Goal: Information Seeking & Learning: Check status

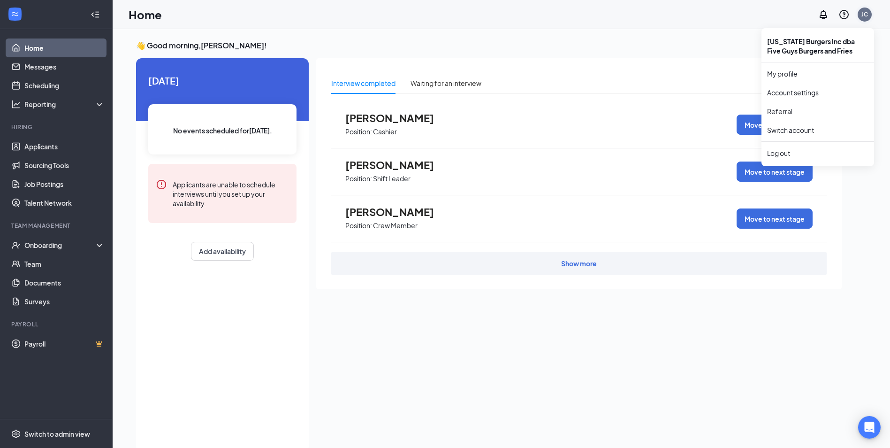
click at [866, 13] on div "JC" at bounding box center [864, 14] width 7 height 8
click at [799, 147] on li "Log out" at bounding box center [817, 153] width 113 height 19
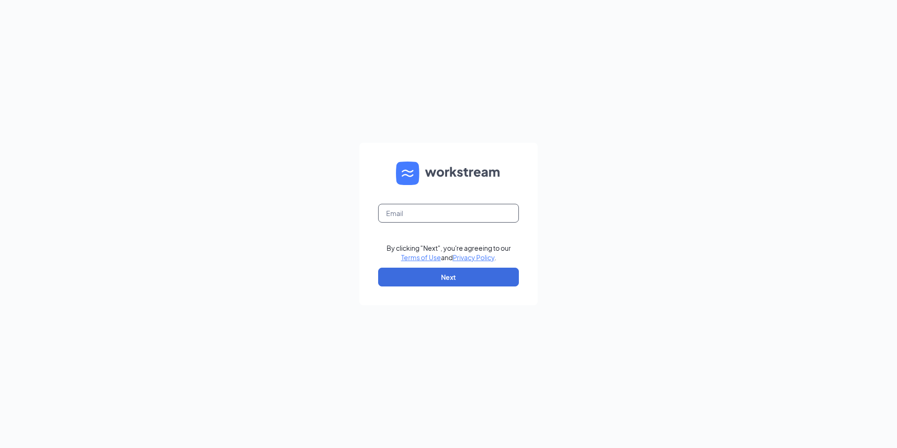
click at [424, 211] on input "text" at bounding box center [448, 213] width 141 height 19
type input "[PERSON_NAME][EMAIL_ADDRESS][DOMAIN_NAME]"
click at [437, 282] on button "Next" at bounding box center [448, 276] width 141 height 19
click at [458, 212] on input "text" at bounding box center [448, 213] width 141 height 19
type input "john@montanaburgersinc.com"
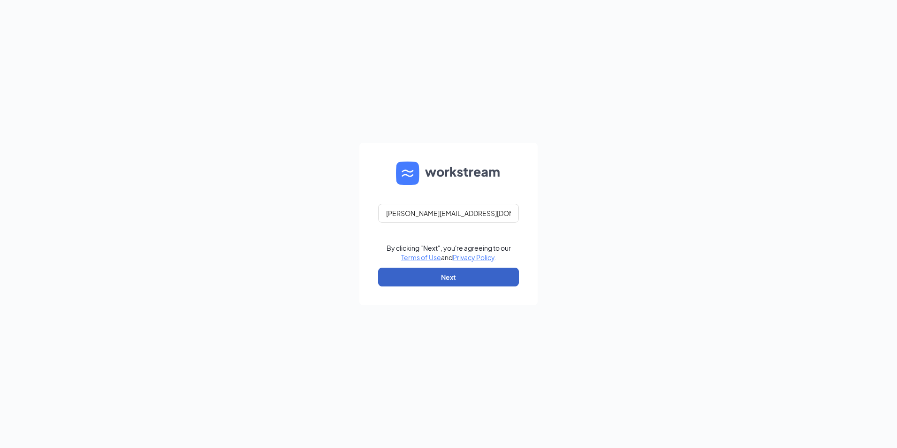
click at [450, 272] on button "Next" at bounding box center [448, 276] width 141 height 19
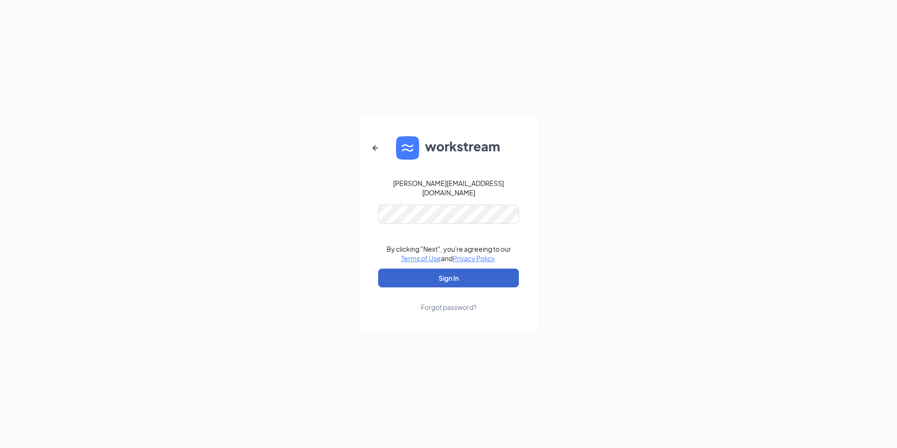
click at [450, 278] on button "Sign In" at bounding box center [448, 277] width 141 height 19
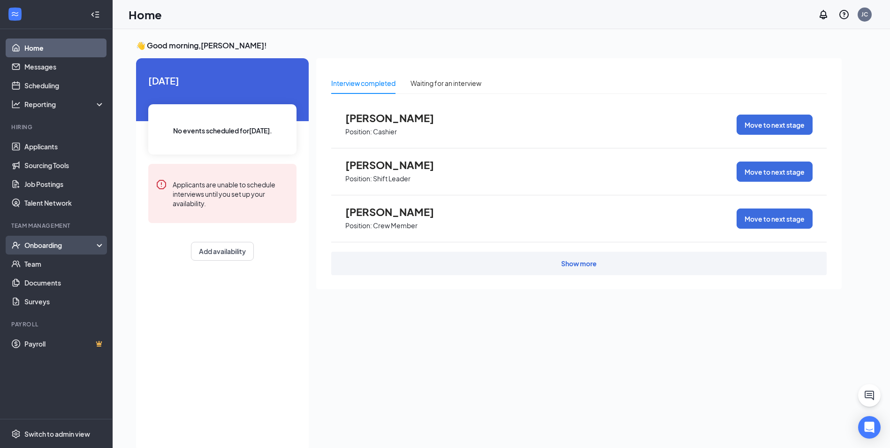
click at [54, 243] on div "Onboarding" at bounding box center [60, 244] width 72 height 9
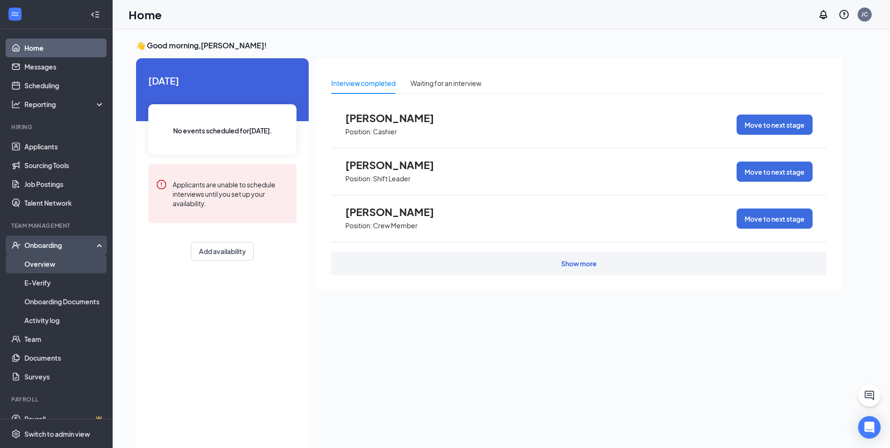
click at [57, 264] on link "Overview" at bounding box center [64, 263] width 80 height 19
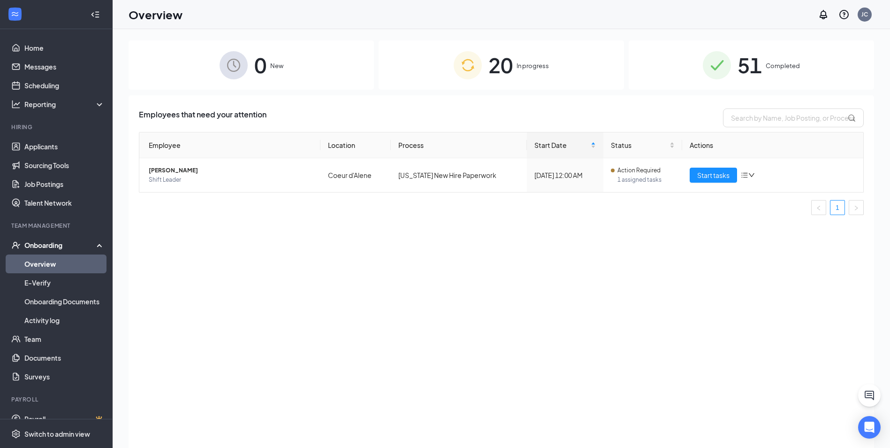
click at [735, 62] on div "51 Completed" at bounding box center [751, 64] width 245 height 49
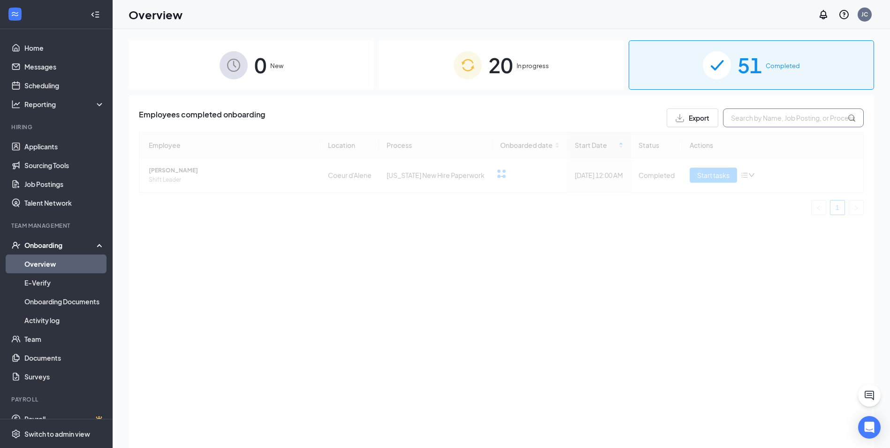
click at [730, 120] on input "text" at bounding box center [793, 117] width 141 height 19
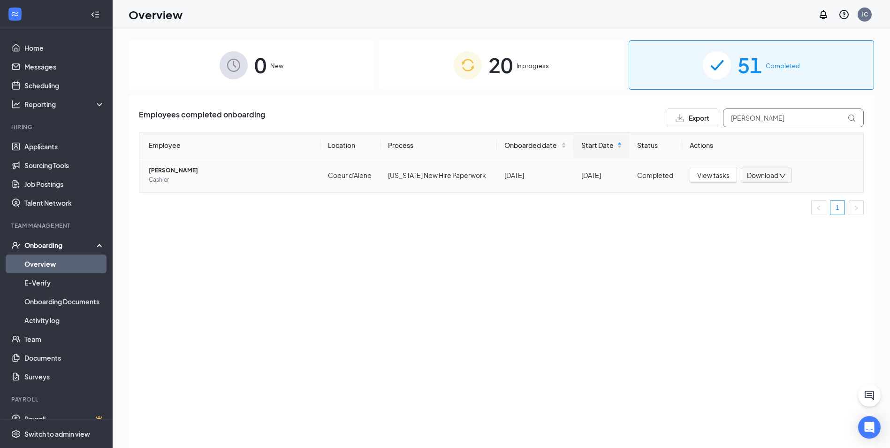
type input "ryker"
click at [191, 171] on span "RYKER ADKINS" at bounding box center [231, 170] width 164 height 9
